Goal: Task Accomplishment & Management: Use online tool/utility

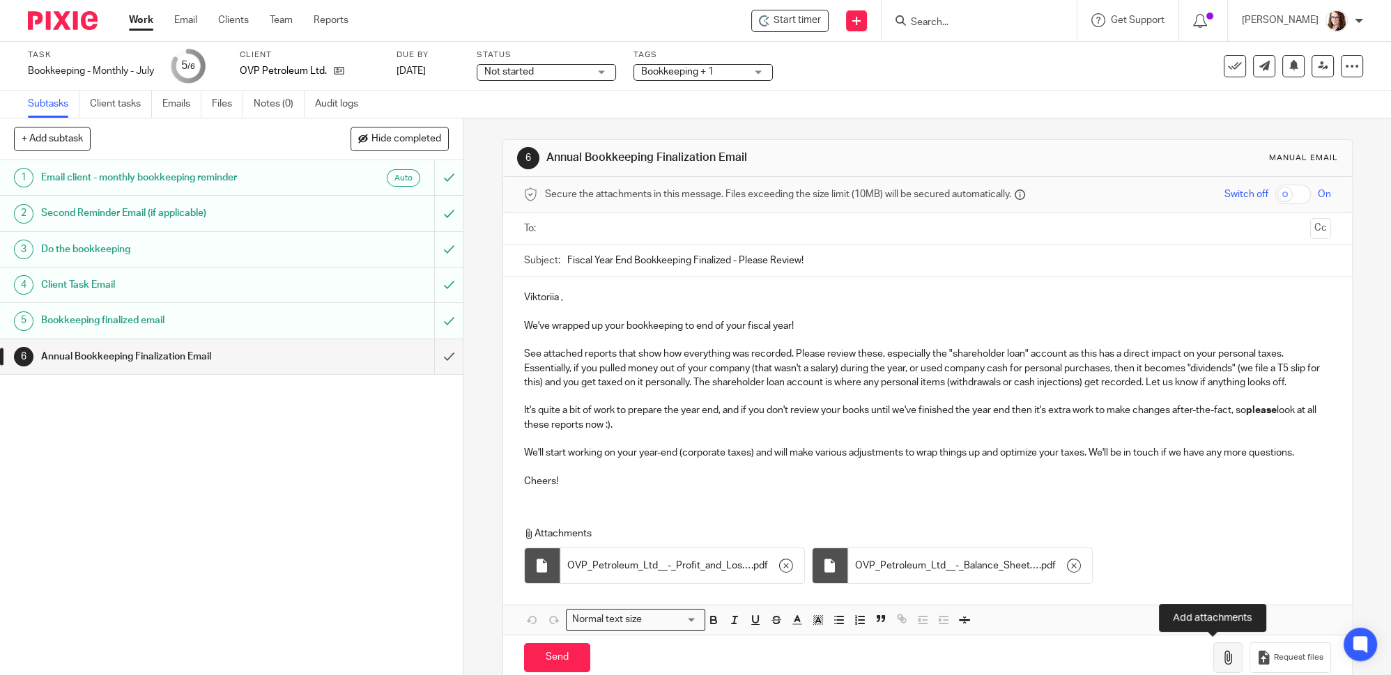
click at [1220, 656] on button "button" at bounding box center [1228, 658] width 29 height 31
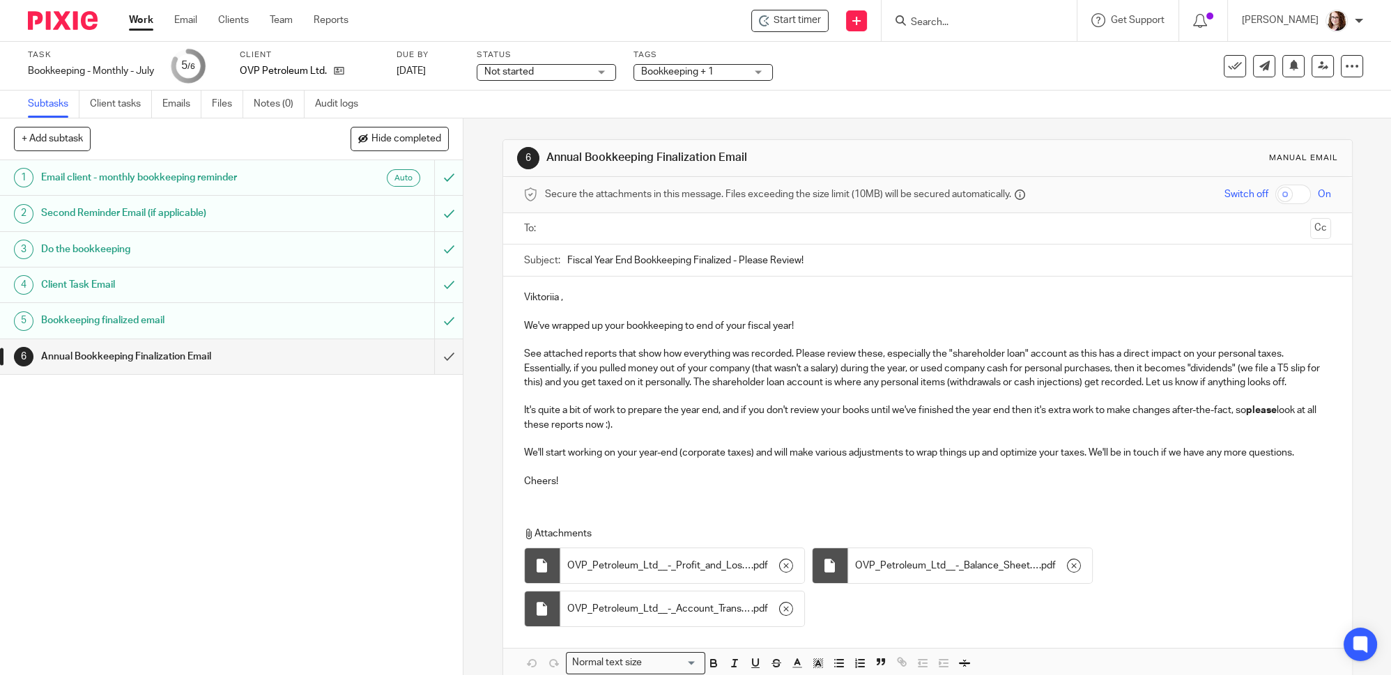
click at [524, 298] on p "Viktoriia ," at bounding box center [927, 298] width 807 height 14
click at [804, 330] on p "We've wrapped up your bookkeeping to end of your fiscal year!" at bounding box center [927, 326] width 807 height 14
drag, startPoint x: 797, startPoint y: 328, endPoint x: 933, endPoint y: 338, distance: 136.3
click at [933, 339] on div "Hey Viktoriia , We've wrapped up your bookkeeping to end of your fiscal year! P…" at bounding box center [927, 388] width 849 height 222
click at [1308, 390] on p at bounding box center [927, 397] width 807 height 14
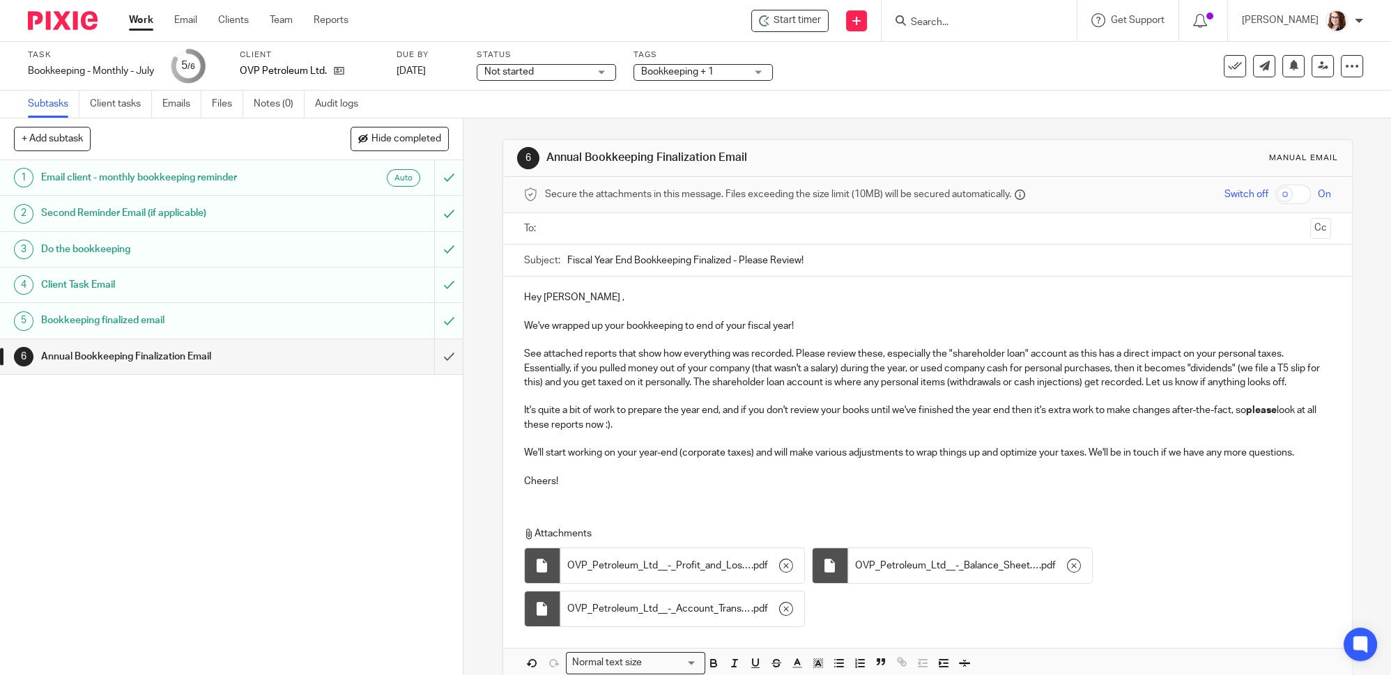
click at [1309, 383] on p "See attached reports that show how everything was recorded. Please review these…" at bounding box center [927, 368] width 807 height 43
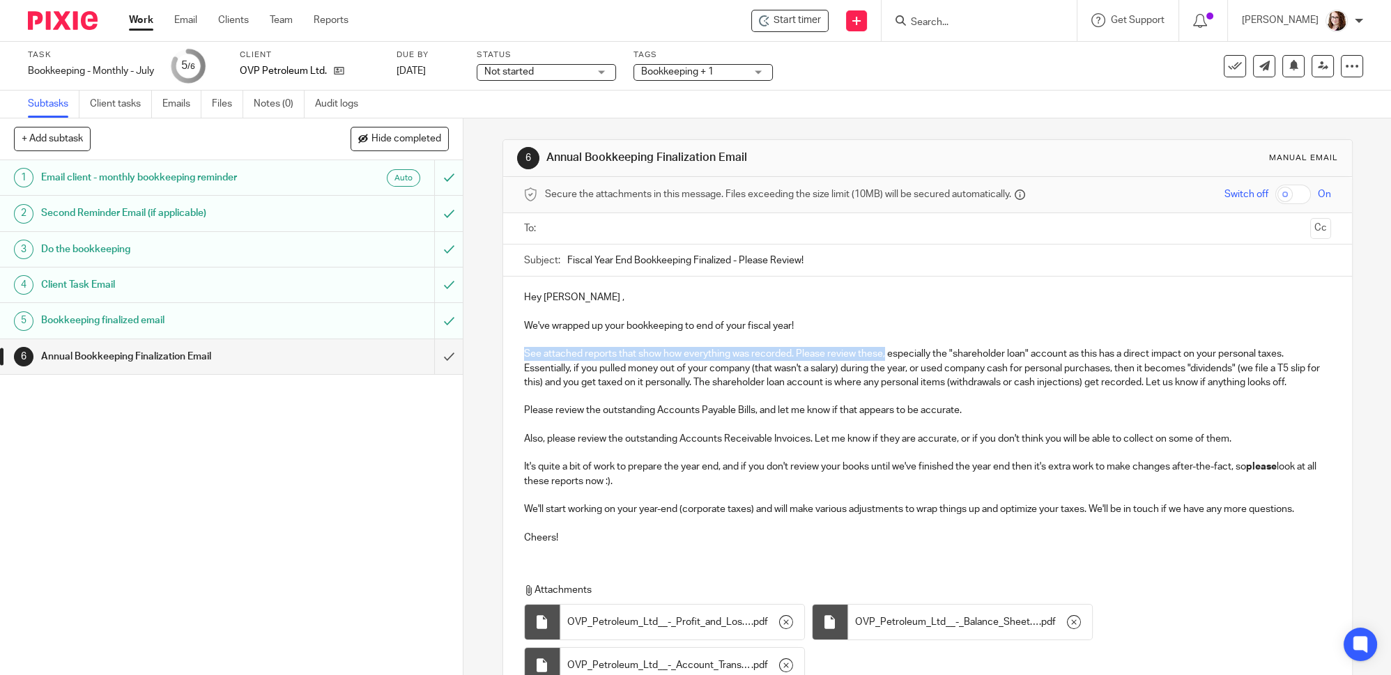
drag, startPoint x: 519, startPoint y: 349, endPoint x: 883, endPoint y: 355, distance: 363.9
click at [883, 355] on p "See attached reports that show how everything was recorded. Please review these…" at bounding box center [927, 368] width 807 height 43
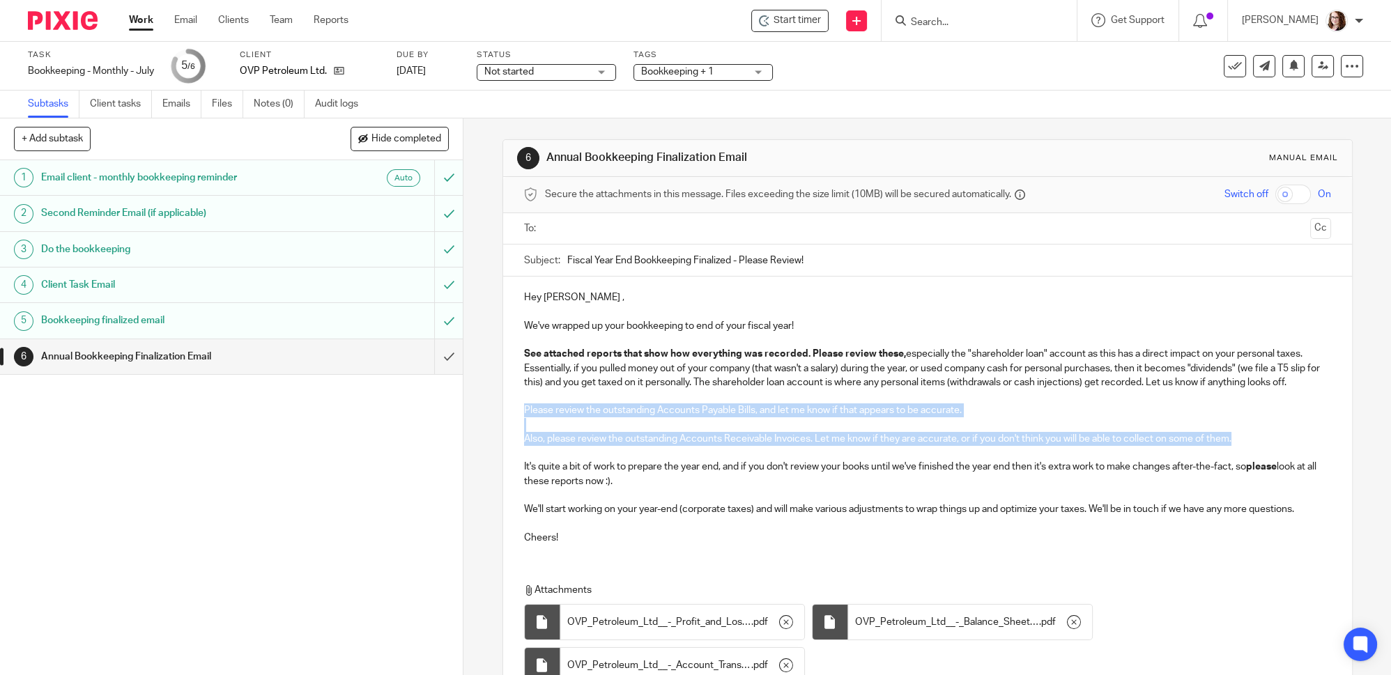
drag, startPoint x: 519, startPoint y: 406, endPoint x: 1244, endPoint y: 441, distance: 725.7
click at [1244, 441] on div "Hey Viktoriia , We've wrapped up your bookkeeping to end of your fiscal year! S…" at bounding box center [927, 416] width 849 height 279
click at [1271, 438] on p "Also, please review the outstanding Accounts Receivable Invoices. Let me know i…" at bounding box center [927, 439] width 807 height 14
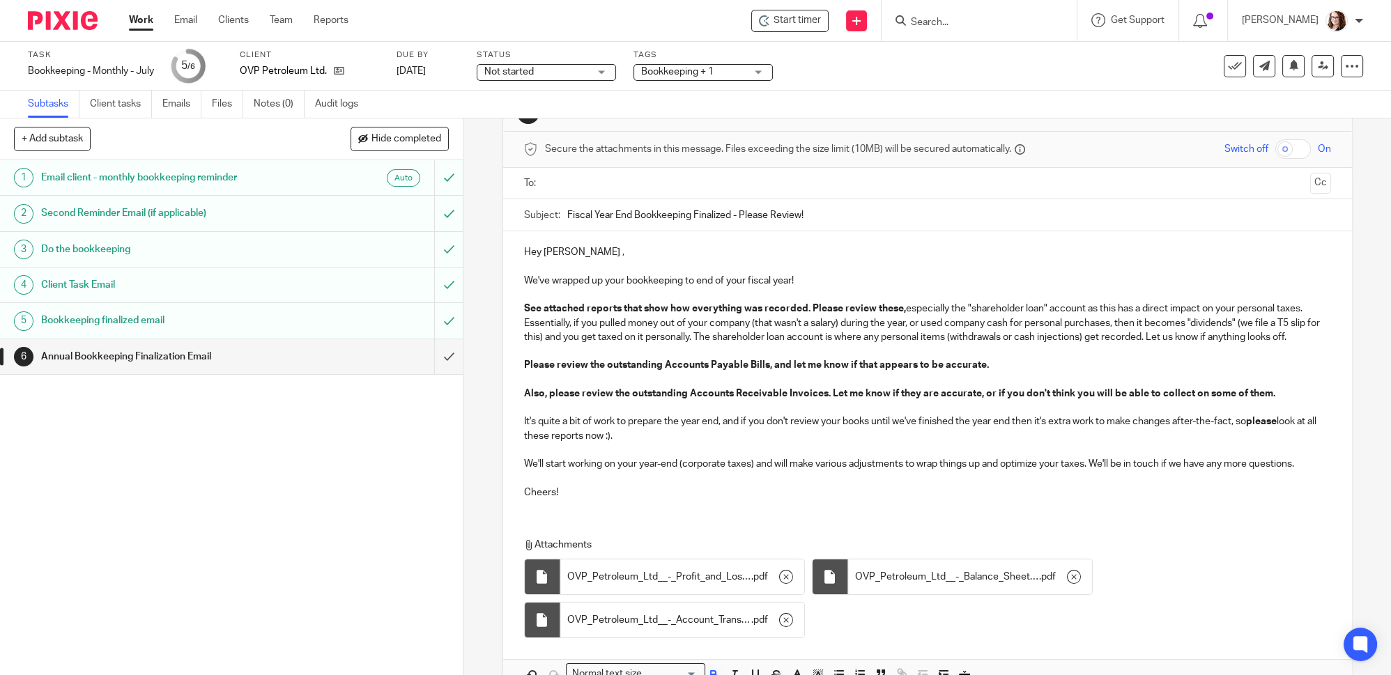
scroll to position [63, 0]
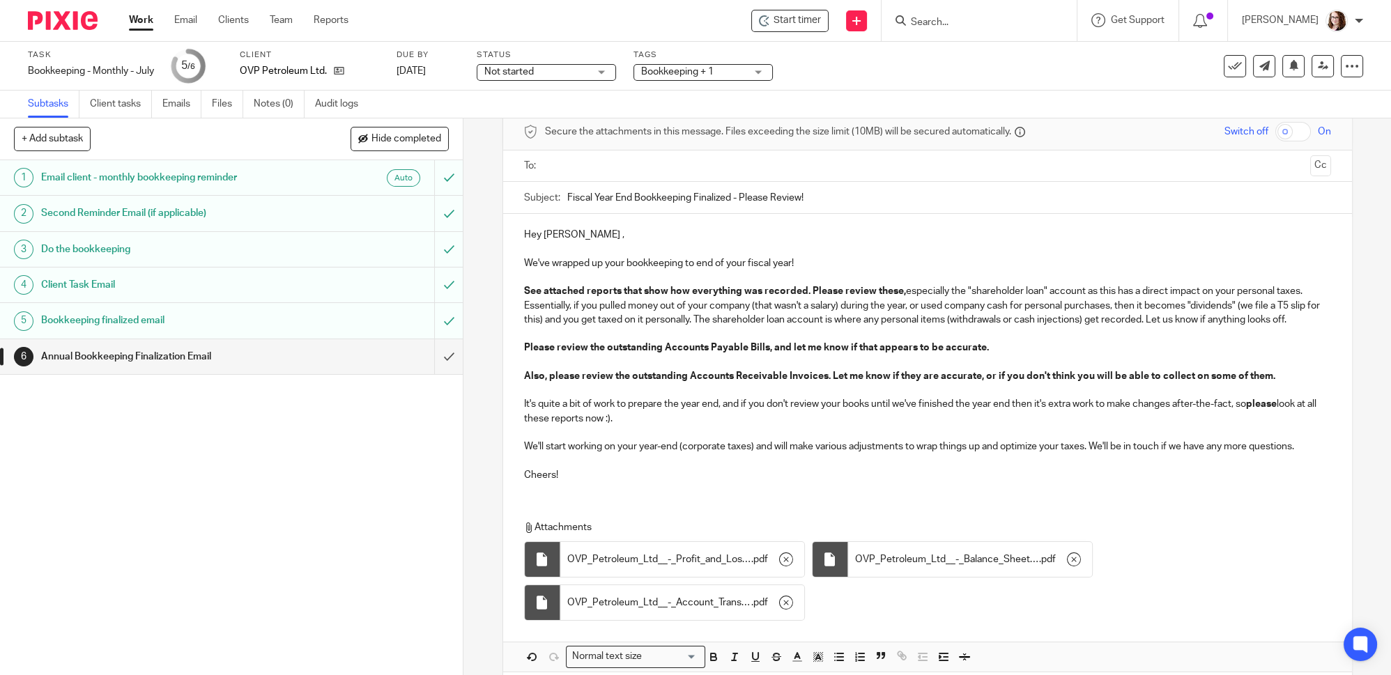
click at [638, 411] on p "It's quite a bit of work to prepare the year end, and if you don't review your …" at bounding box center [927, 411] width 807 height 29
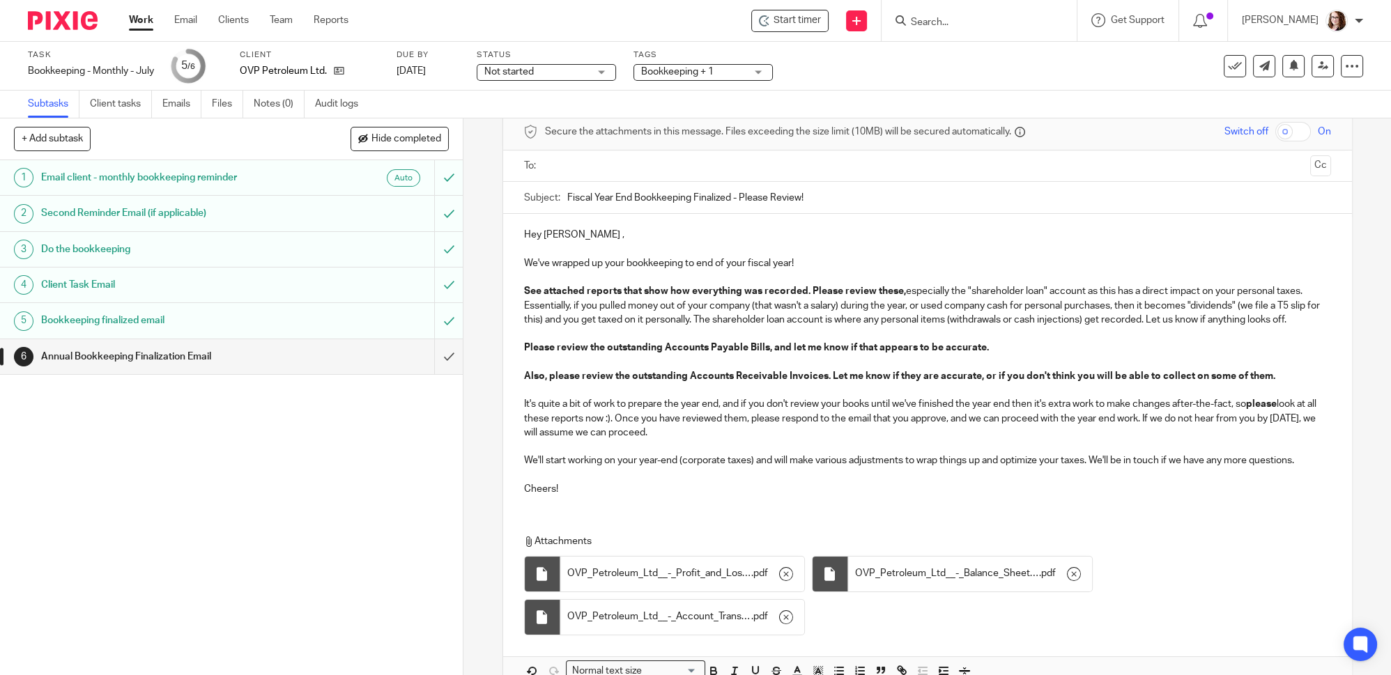
drag, startPoint x: 622, startPoint y: 415, endPoint x: 686, endPoint y: 437, distance: 67.0
click at [686, 437] on p "It's quite a bit of work to prepare the year end, and if you don't review your …" at bounding box center [927, 418] width 807 height 43
click at [761, 440] on p at bounding box center [927, 447] width 807 height 14
drag, startPoint x: 686, startPoint y: 430, endPoint x: 956, endPoint y: 438, distance: 269.9
click at [955, 440] on p at bounding box center [927, 447] width 807 height 14
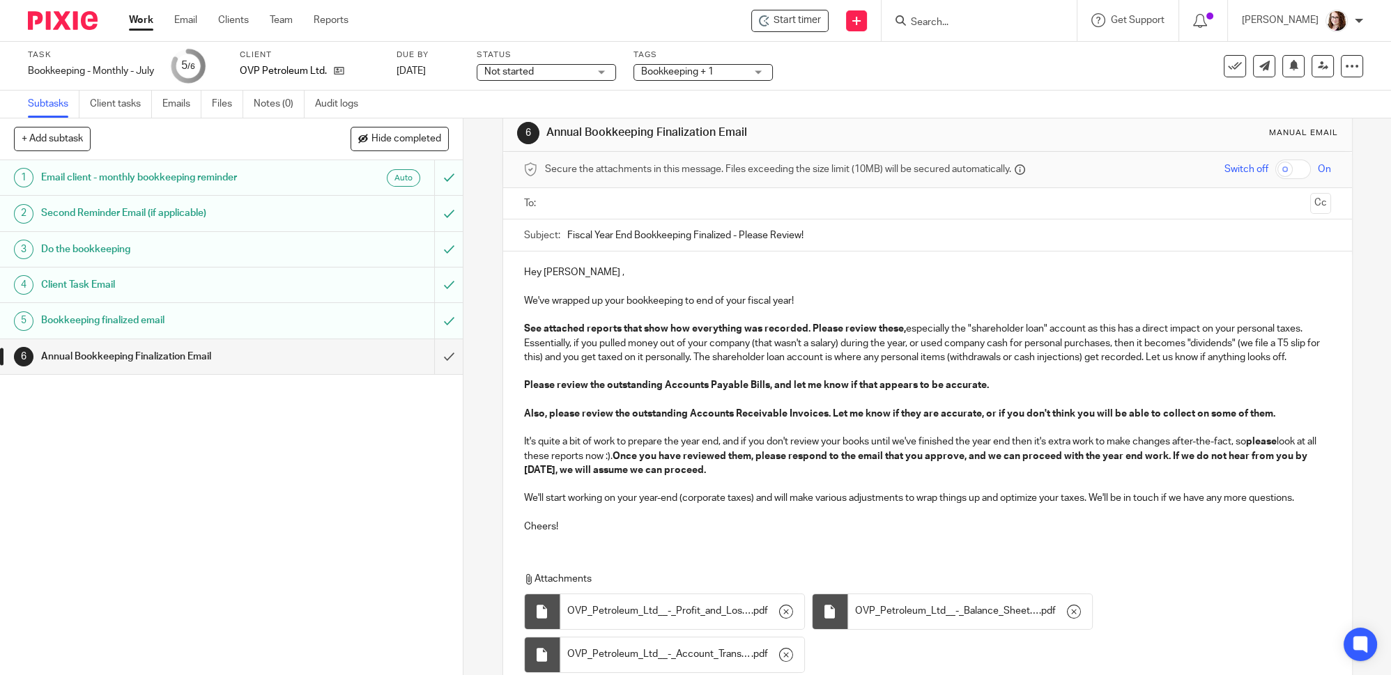
scroll to position [0, 0]
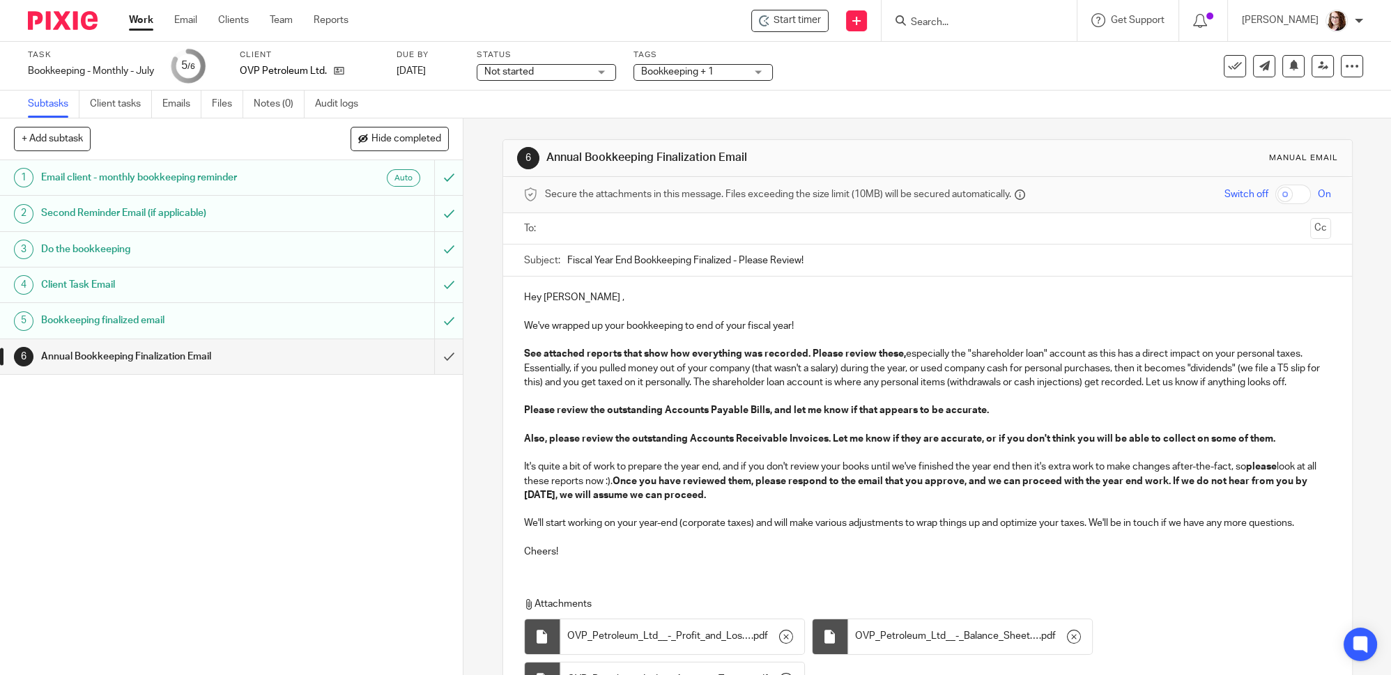
click at [581, 230] on input "text" at bounding box center [927, 229] width 754 height 16
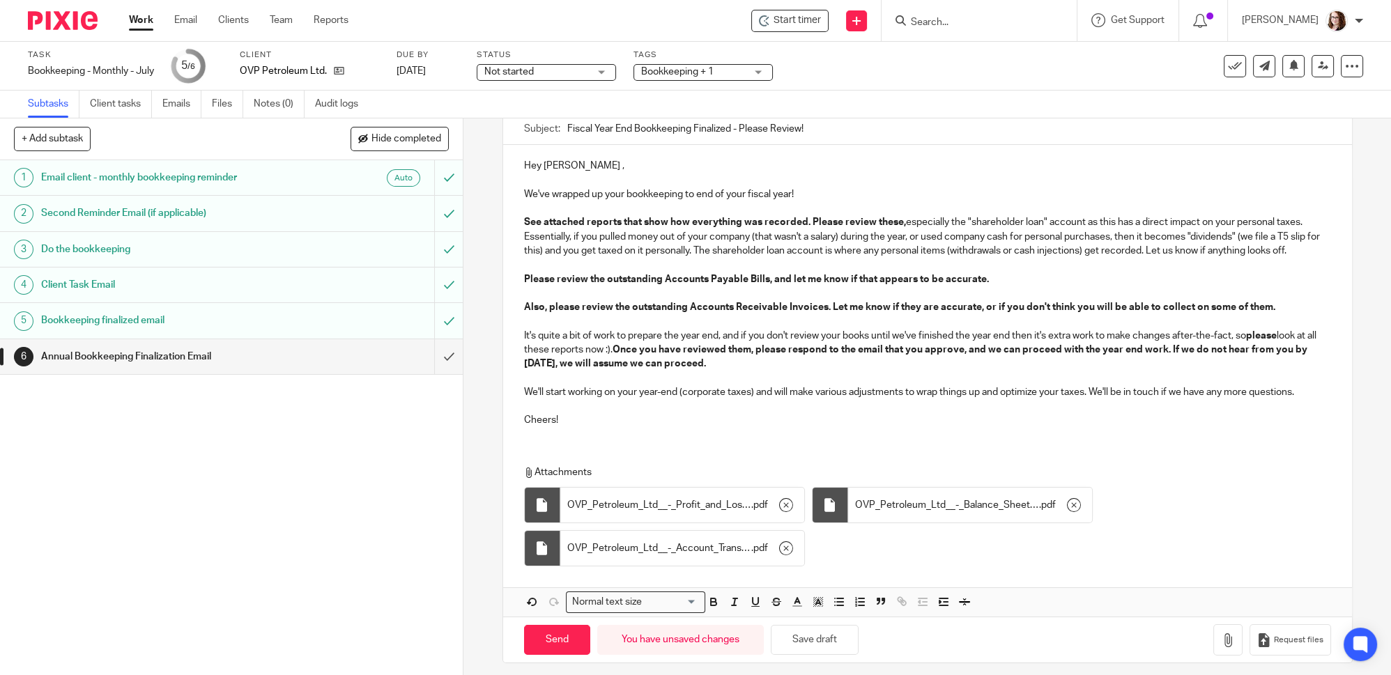
scroll to position [138, 0]
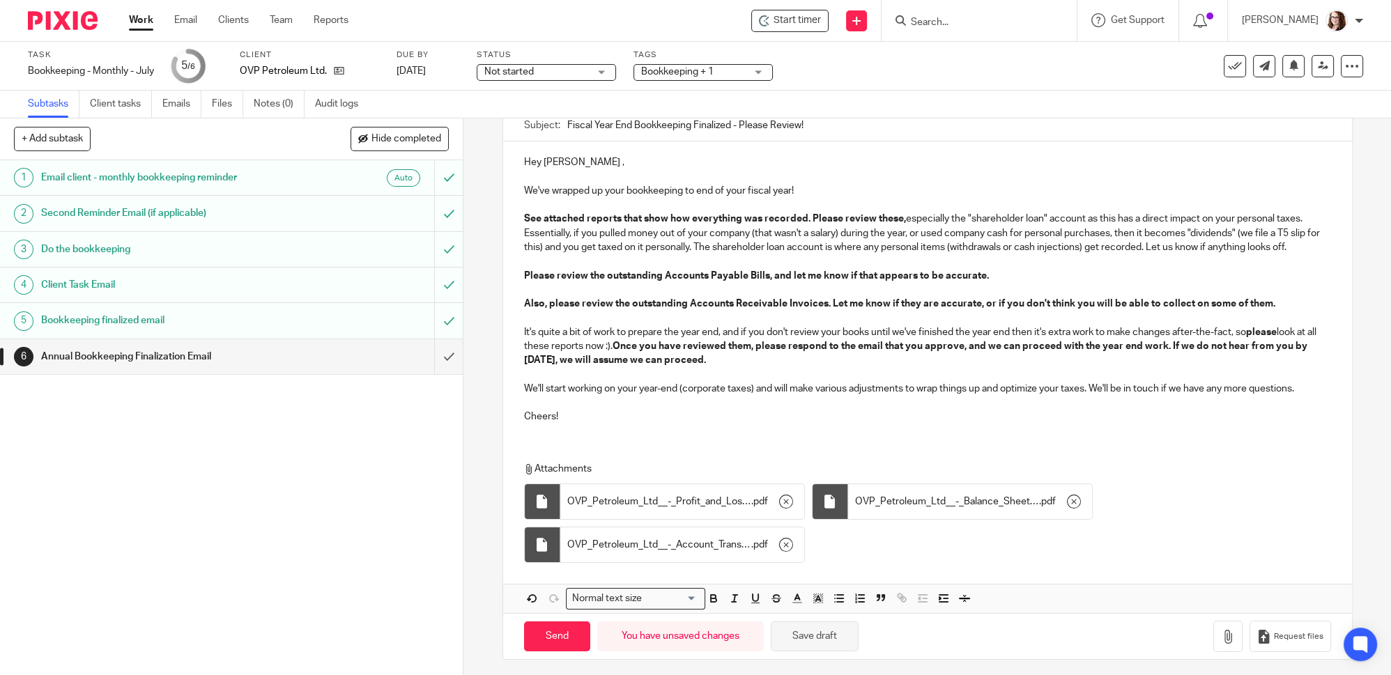
click at [830, 645] on button "Save draft" at bounding box center [815, 637] width 88 height 30
click at [560, 628] on input "Send" at bounding box center [557, 637] width 66 height 30
type input "Sent"
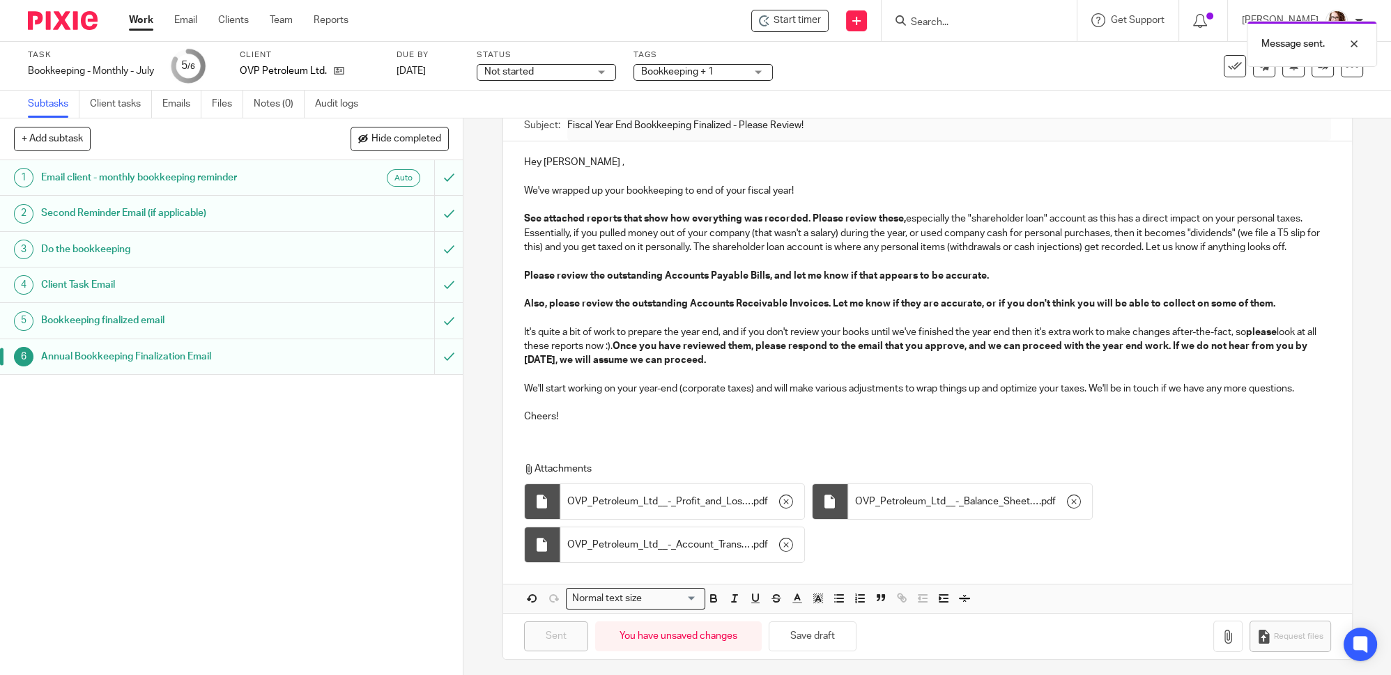
click at [140, 20] on link "Work" at bounding box center [141, 20] width 24 height 14
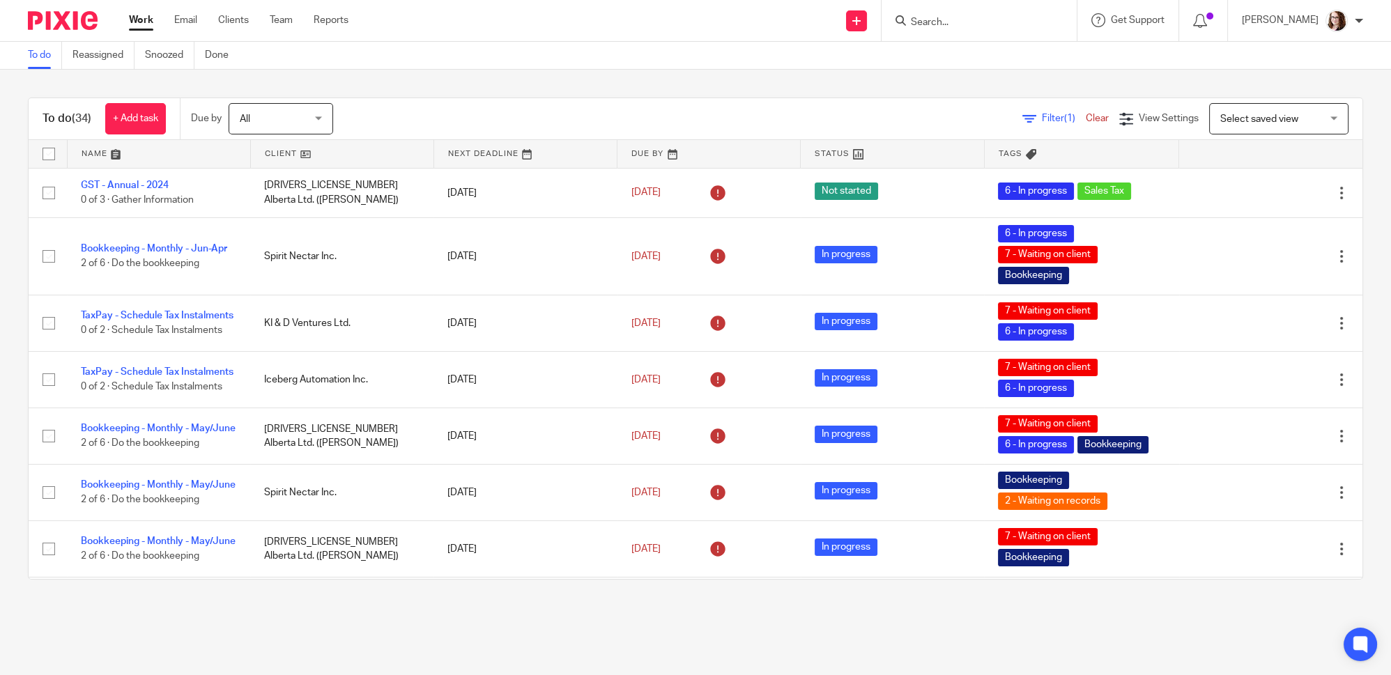
click at [300, 158] on link at bounding box center [342, 154] width 183 height 28
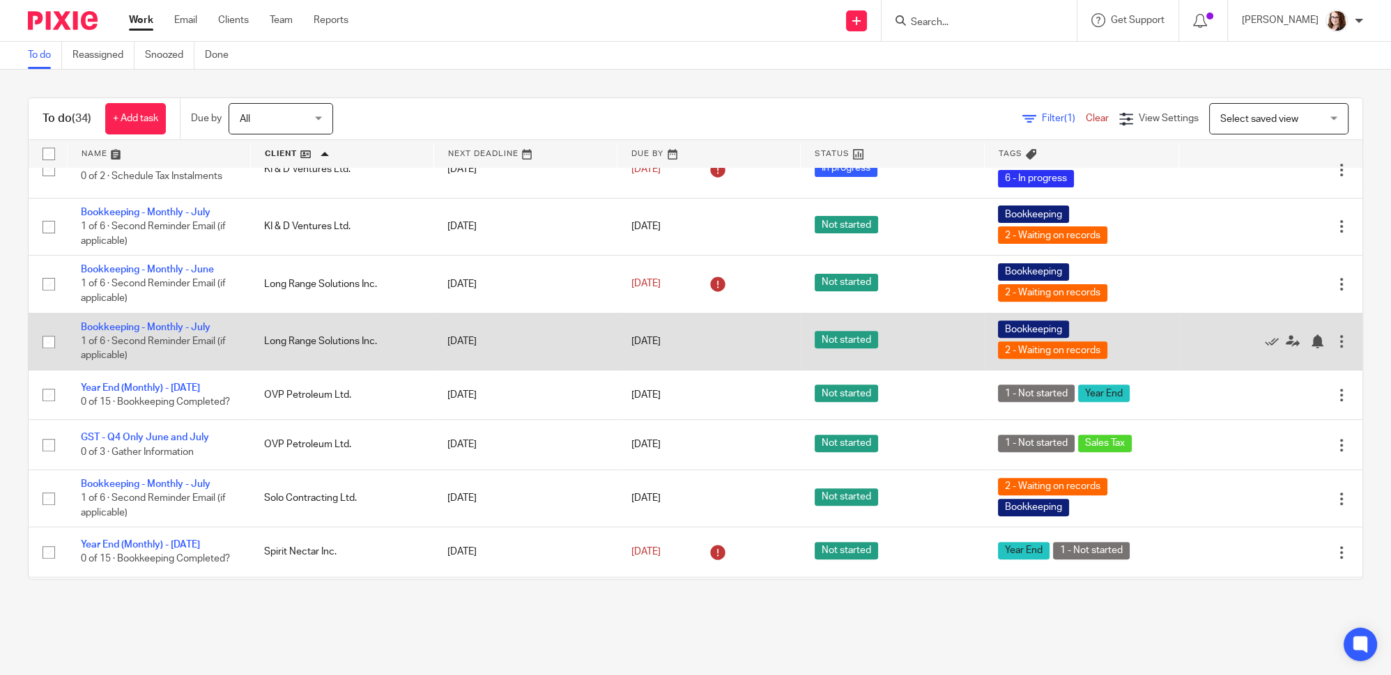
scroll to position [1013, 0]
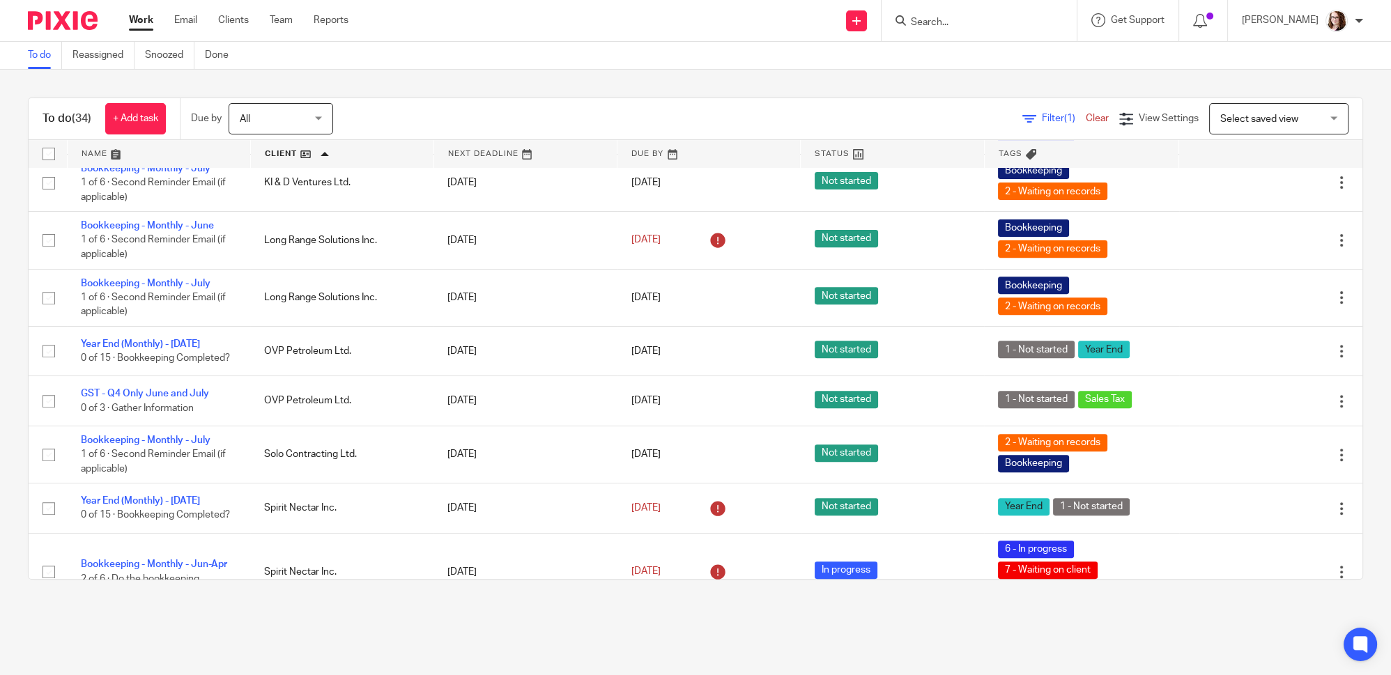
click at [961, 21] on input "Search" at bounding box center [972, 23] width 125 height 13
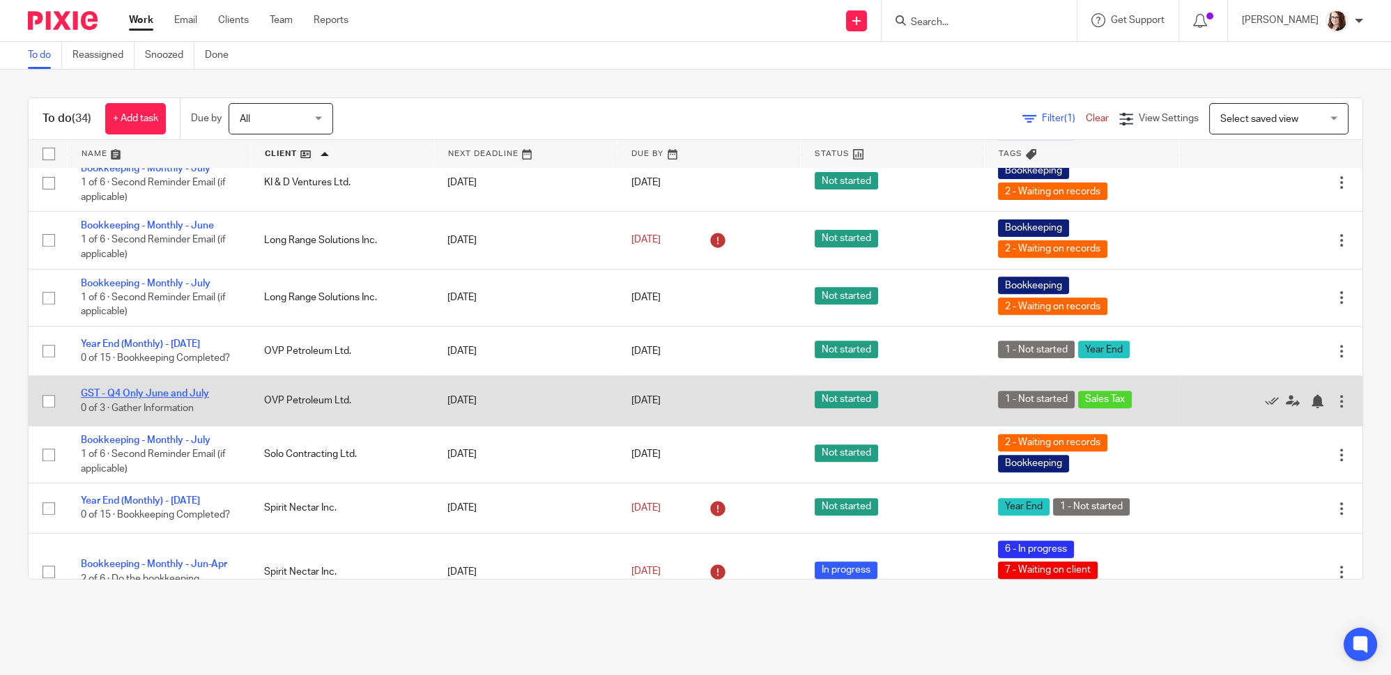
click at [141, 399] on link "GST - Q4 Only June and July" at bounding box center [145, 394] width 128 height 10
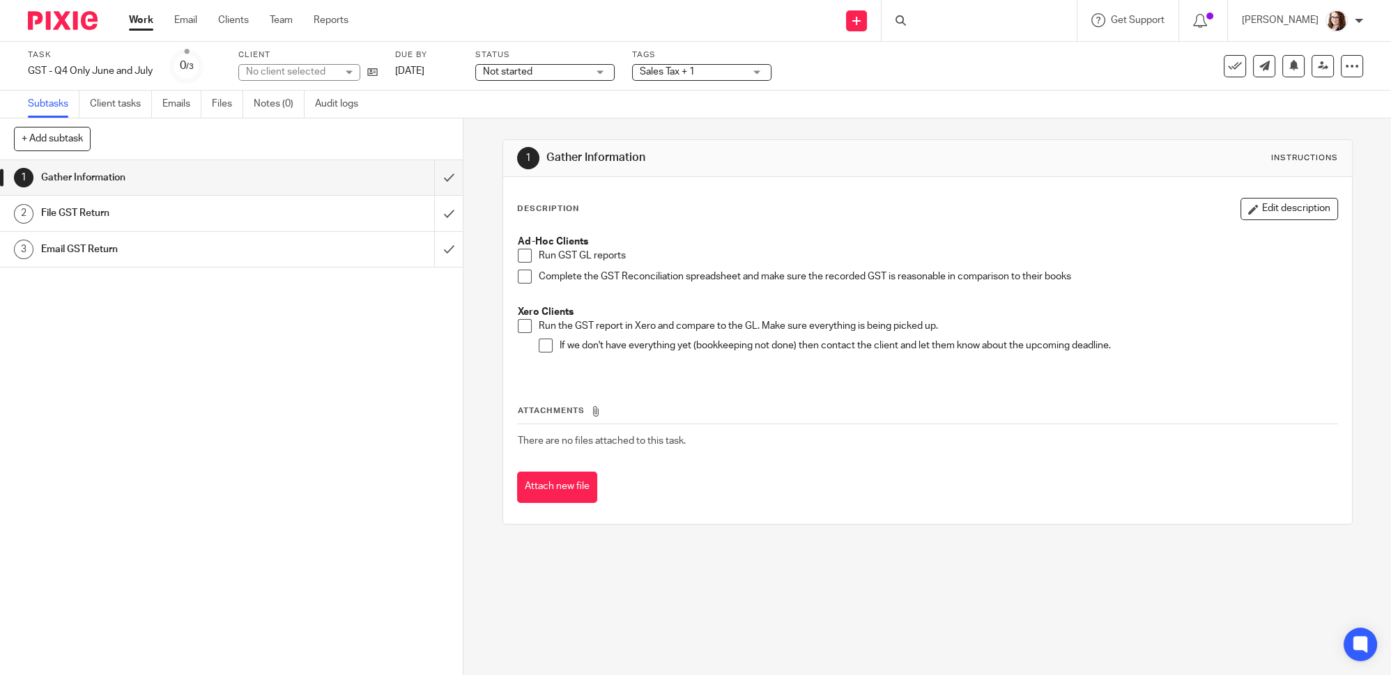
click at [678, 76] on span "Sales Tax + 1" at bounding box center [692, 72] width 105 height 15
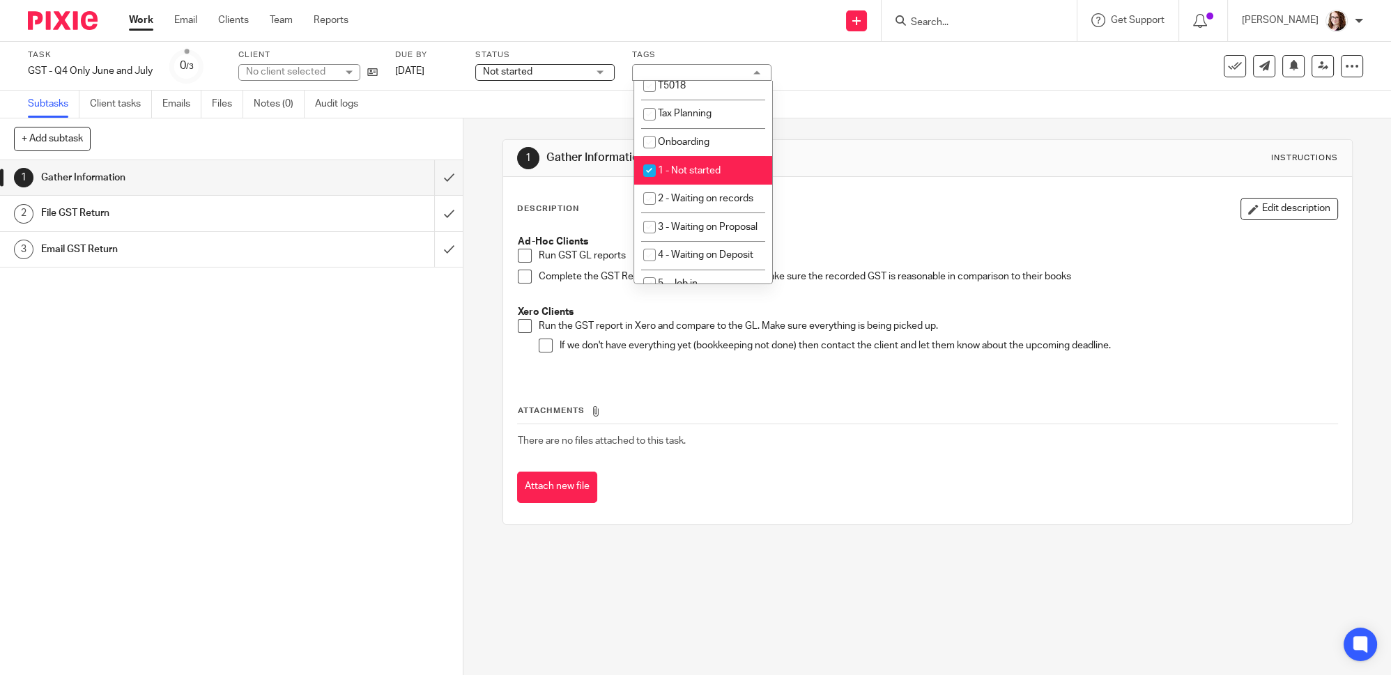
scroll to position [316, 0]
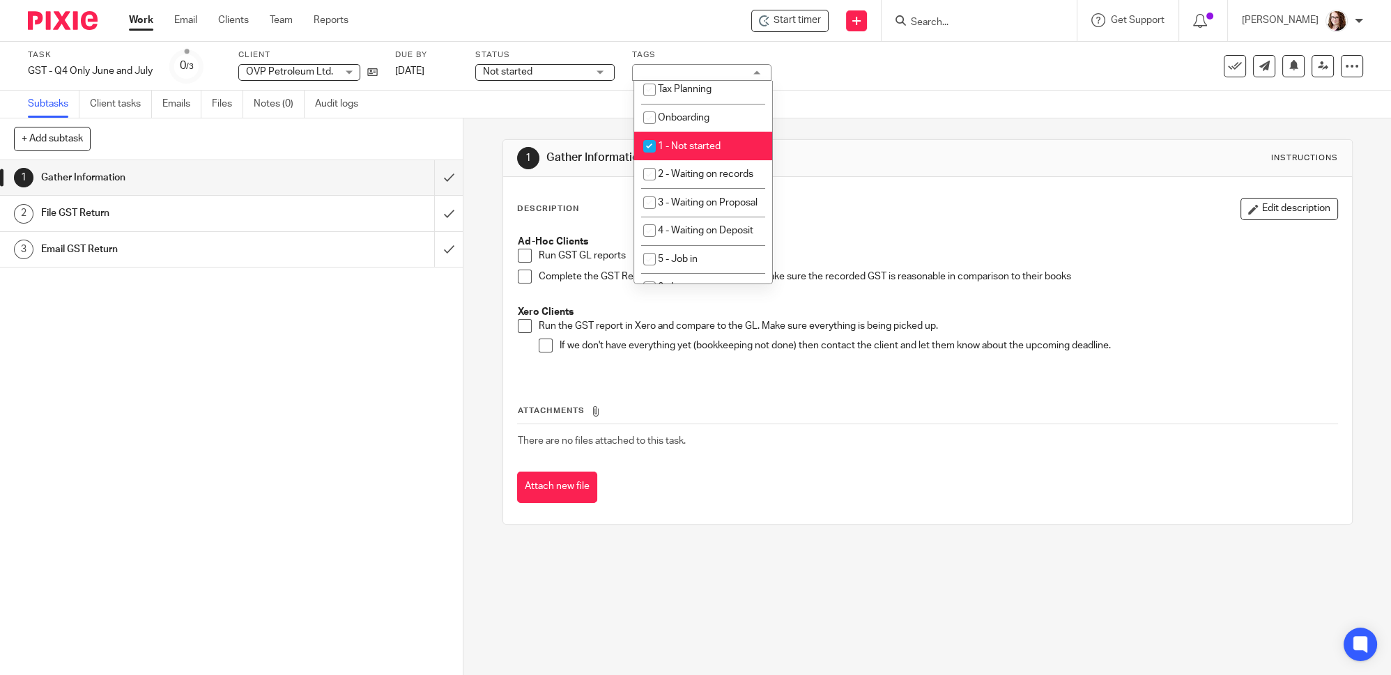
click at [671, 147] on span "1 - Not started" at bounding box center [689, 146] width 63 height 10
checkbox input "false"
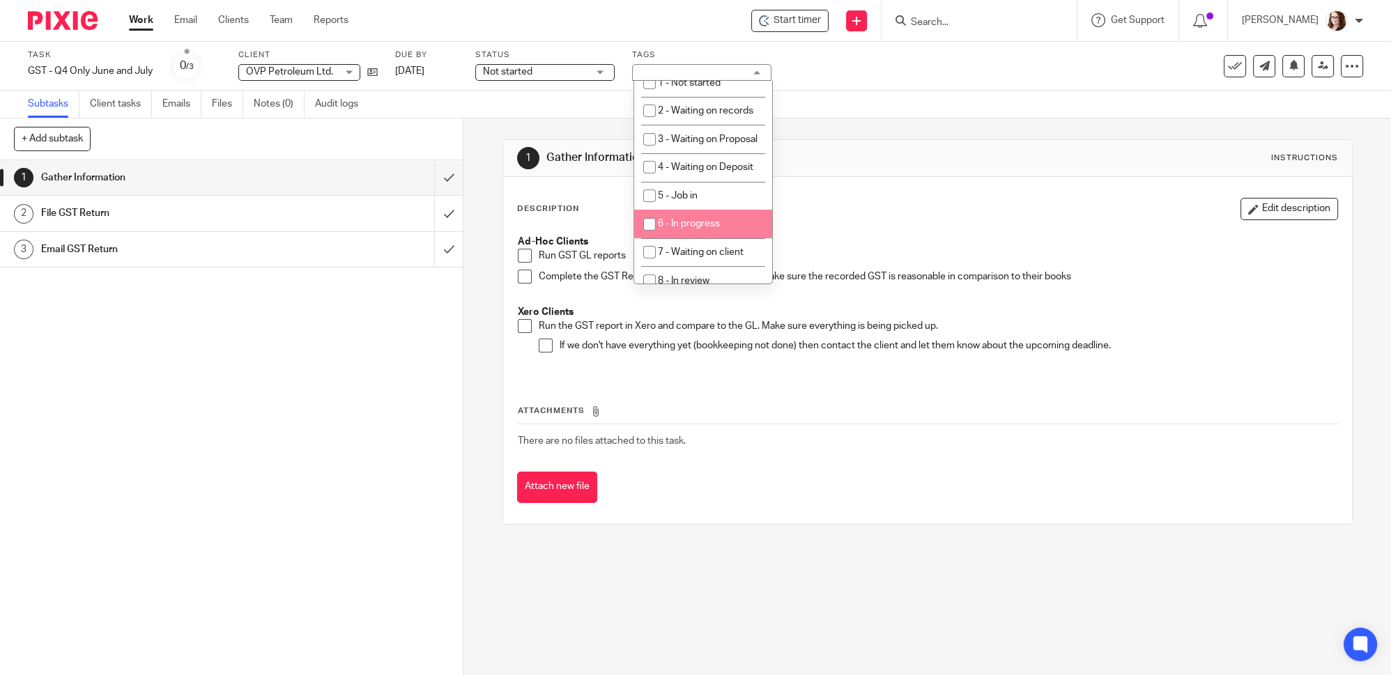
click at [710, 229] on span "6 - In progress" at bounding box center [689, 224] width 62 height 10
checkbox input "true"
click at [430, 178] on input "submit" at bounding box center [231, 177] width 463 height 35
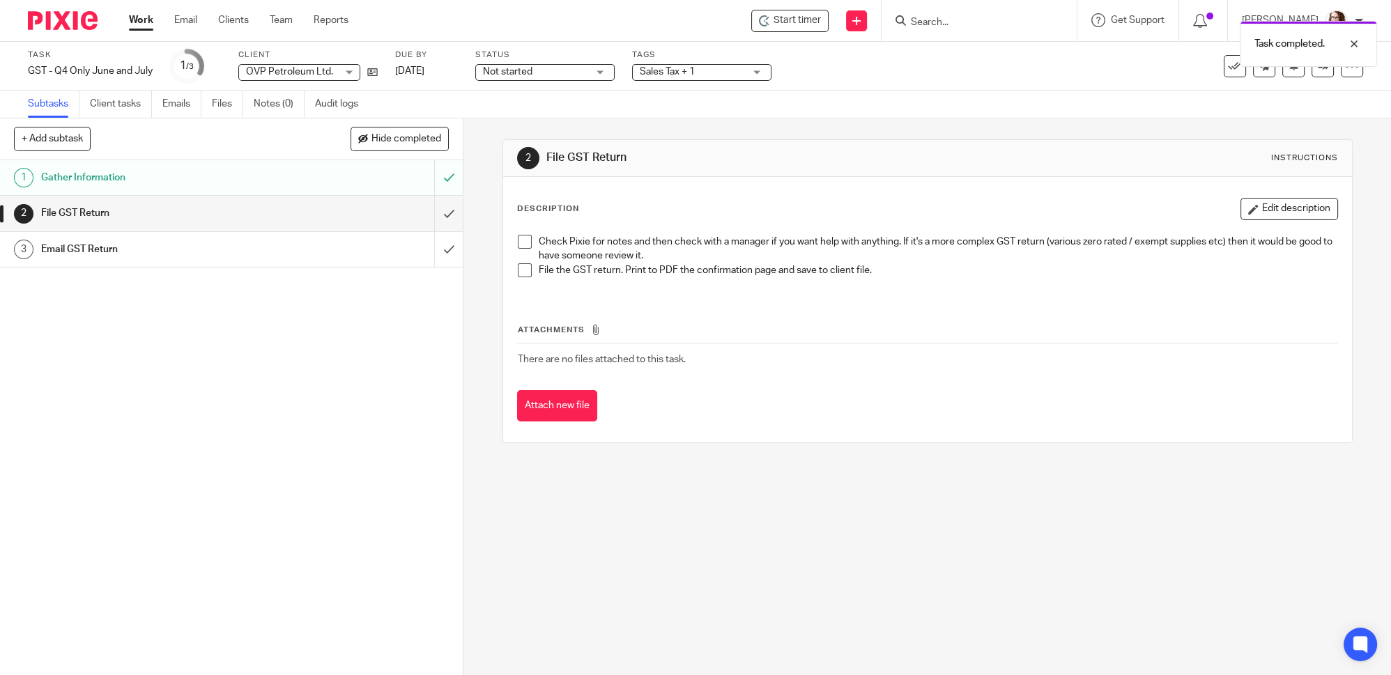
click at [135, 18] on link "Work" at bounding box center [141, 20] width 24 height 14
